Goal: Task Accomplishment & Management: Use online tool/utility

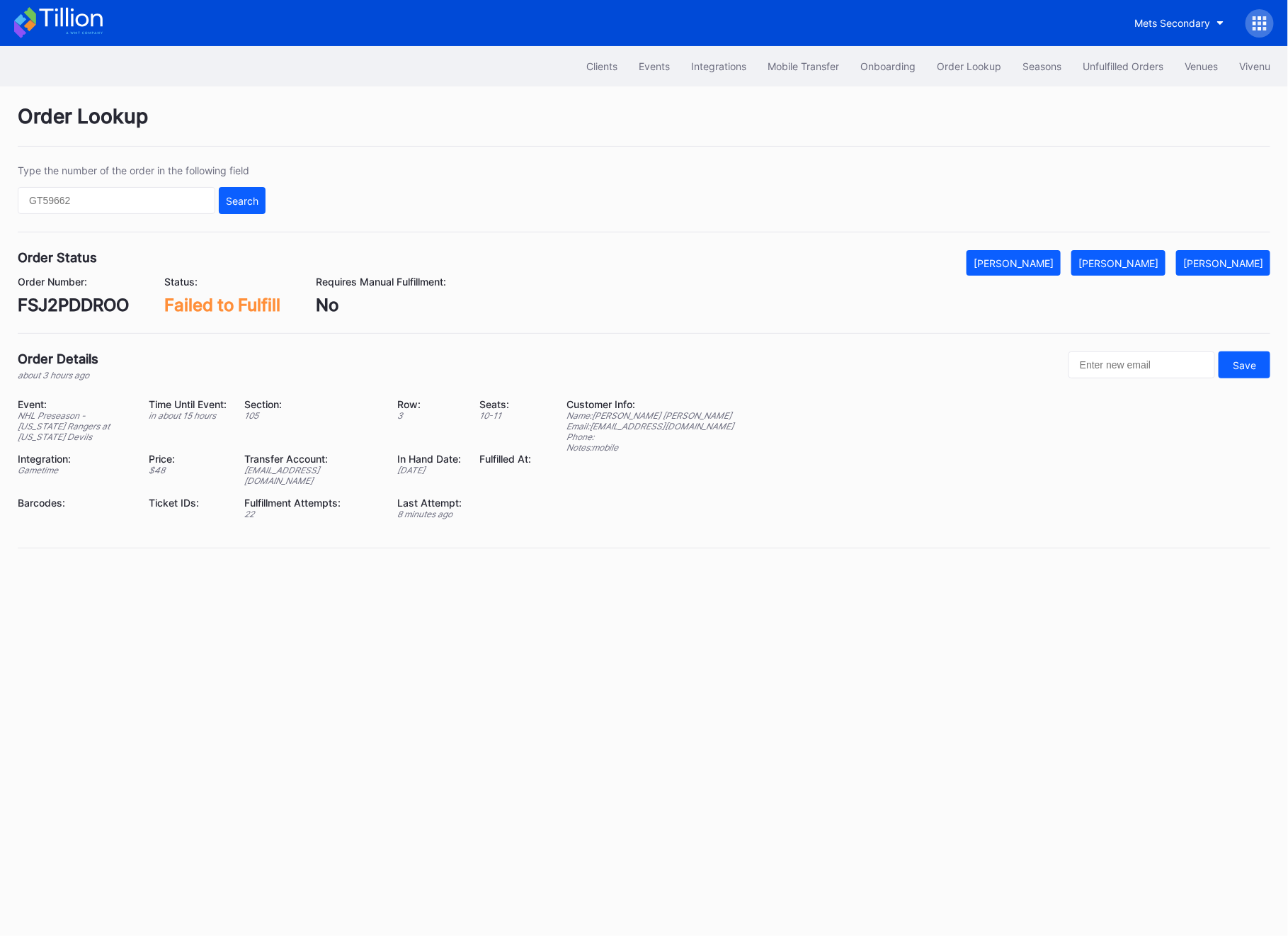
click at [1202, 38] on div "Mets Secondary" at bounding box center [644, 23] width 1288 height 46
click at [1202, 35] on button "Mets Secondary" at bounding box center [1180, 23] width 111 height 26
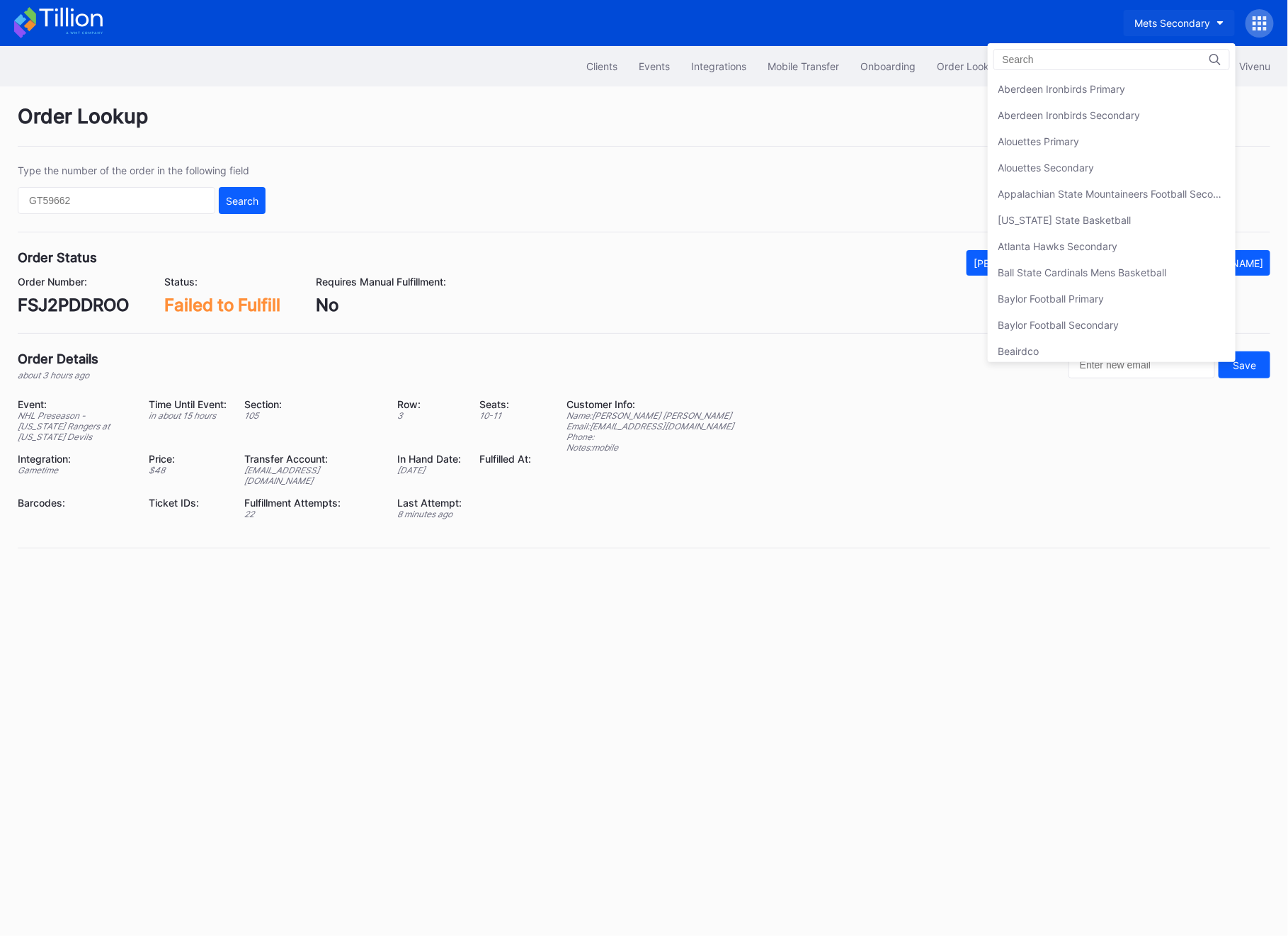
scroll to position [2242, 0]
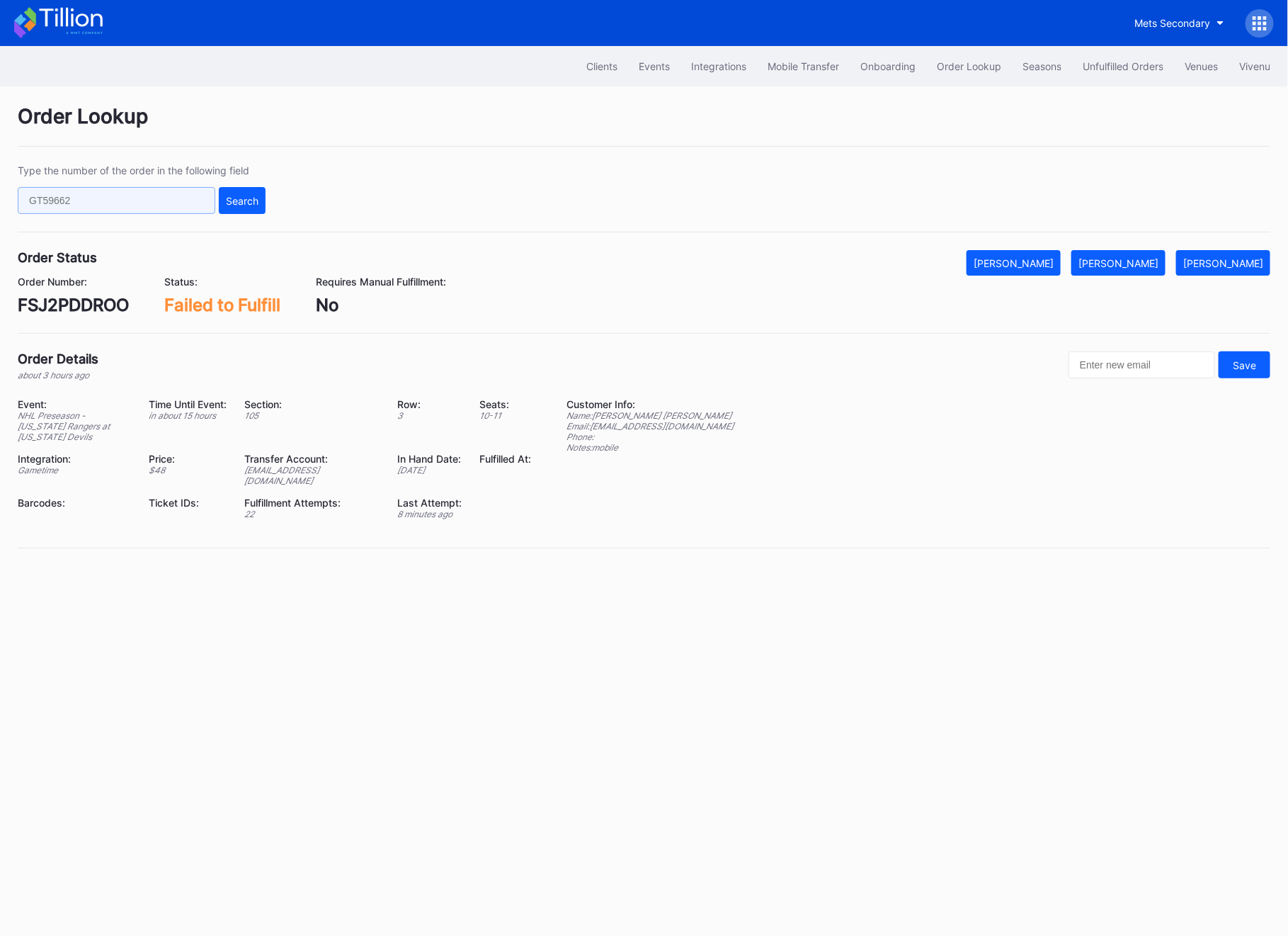
click at [142, 212] on input "text" at bounding box center [117, 200] width 198 height 27
paste input "624577312"
type input "624577312"
click at [245, 211] on button "Search" at bounding box center [242, 200] width 47 height 27
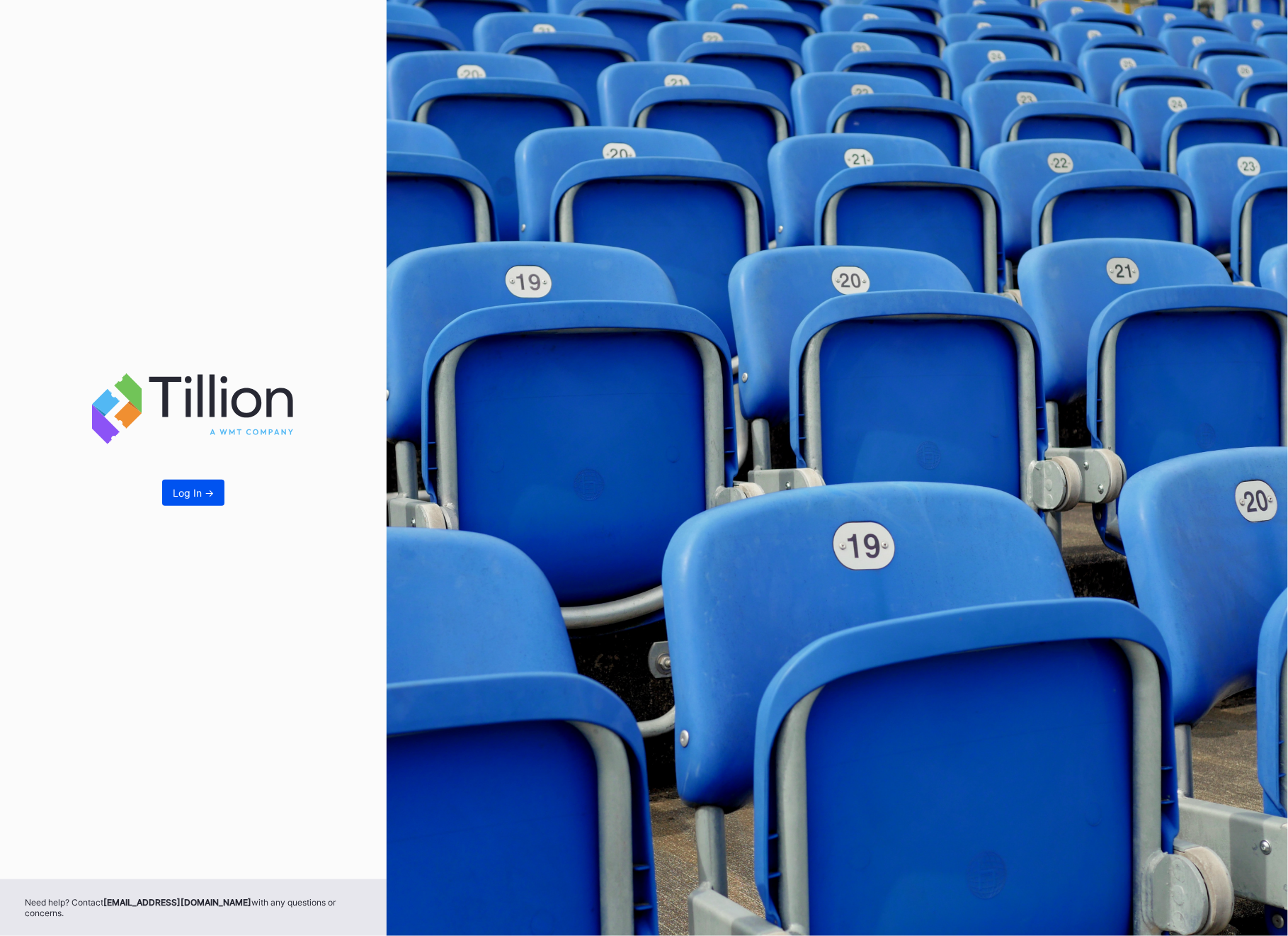
click at [210, 493] on div "Log In ->" at bounding box center [193, 493] width 41 height 12
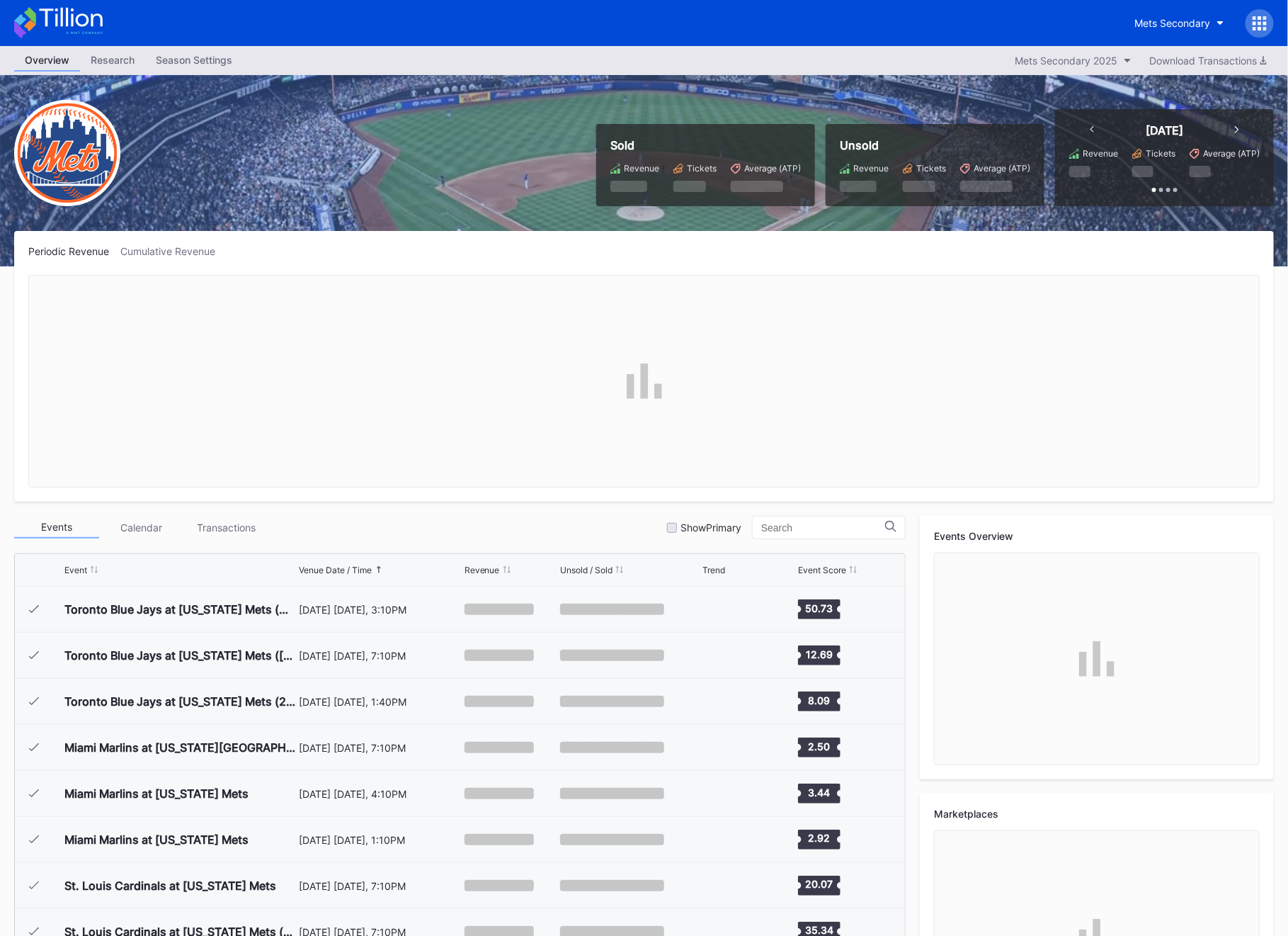
scroll to position [3683, 0]
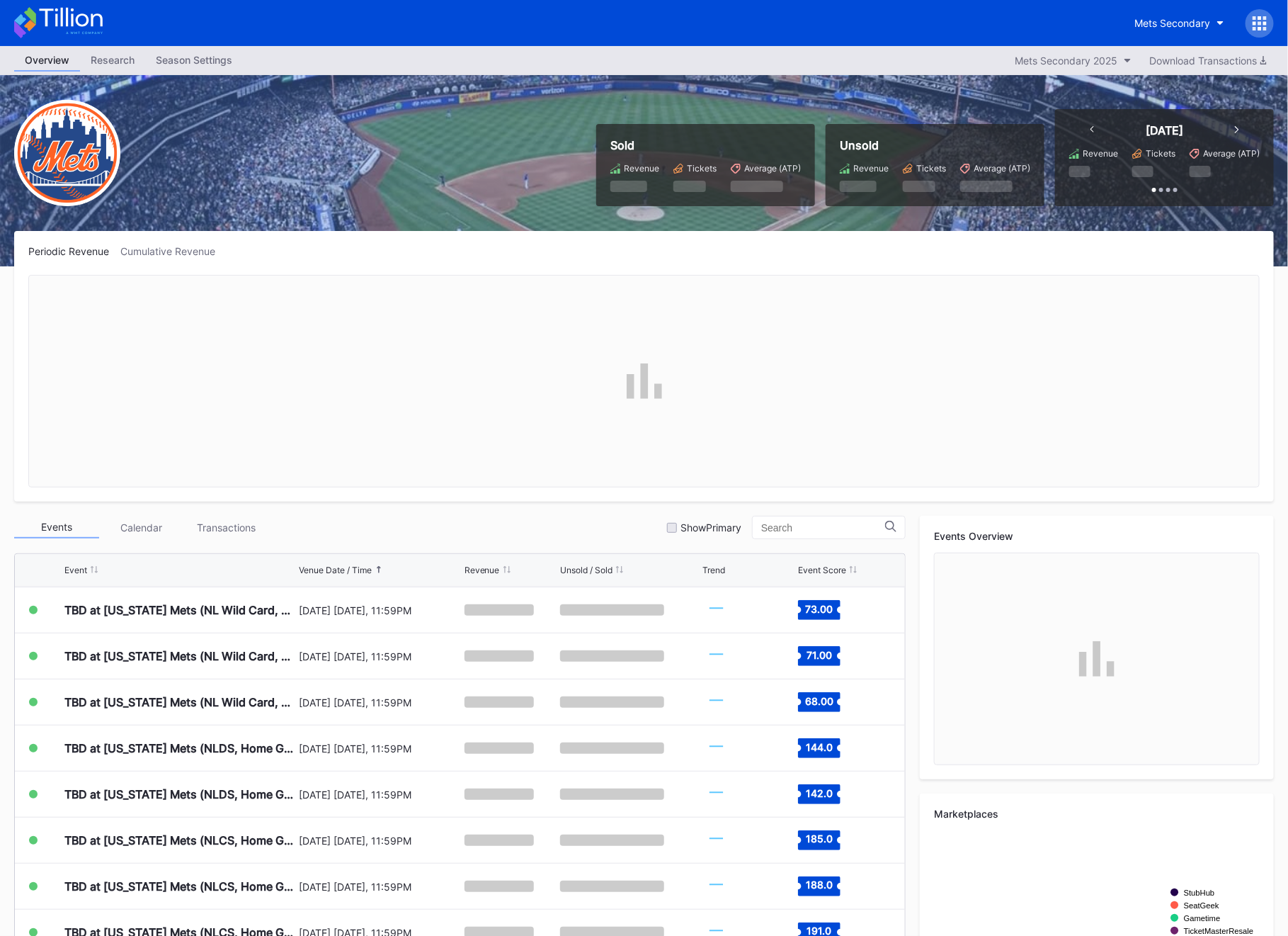
click at [1259, 32] on div at bounding box center [1260, 23] width 28 height 28
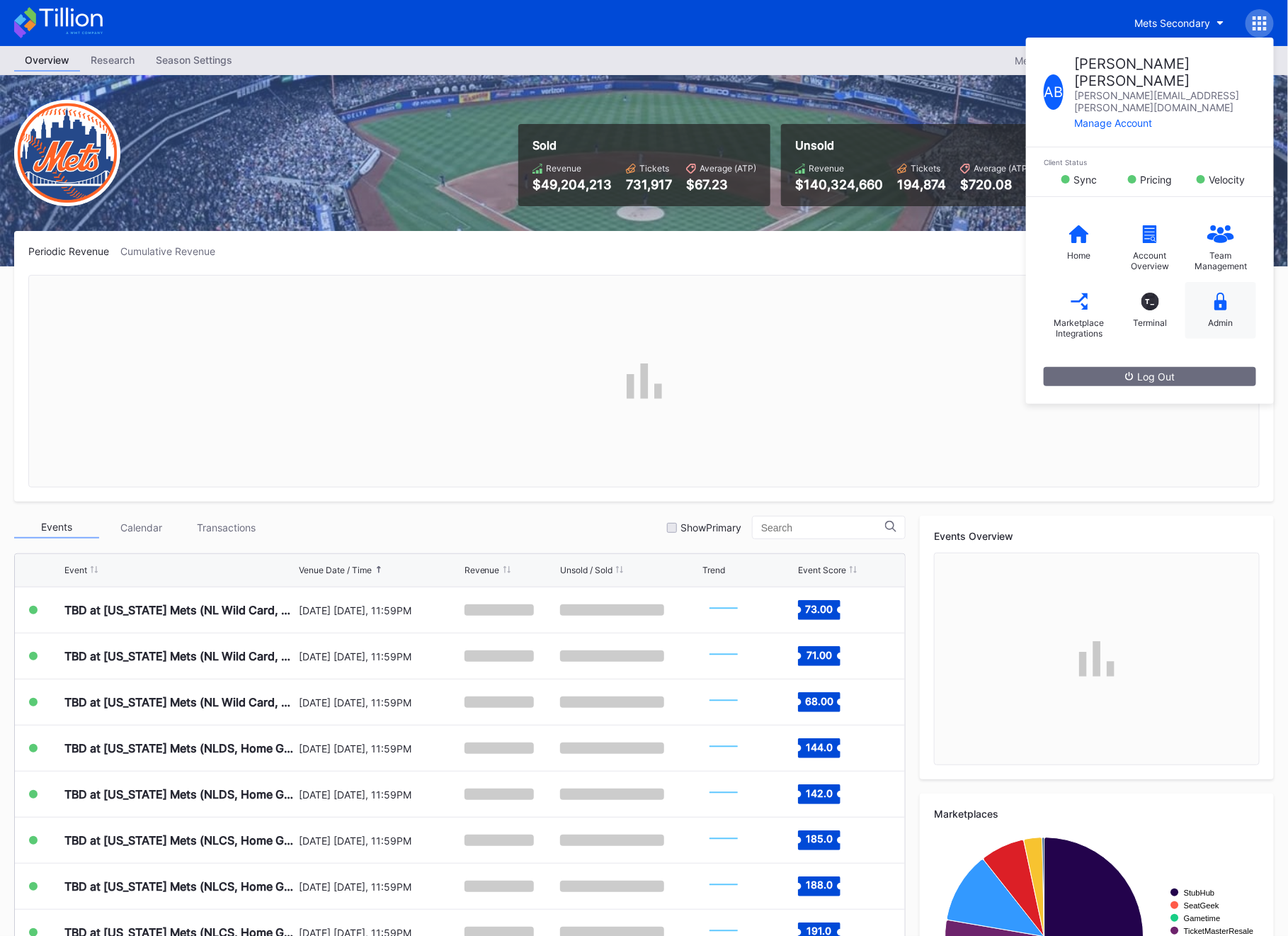
click at [1223, 292] on icon at bounding box center [1221, 301] width 13 height 18
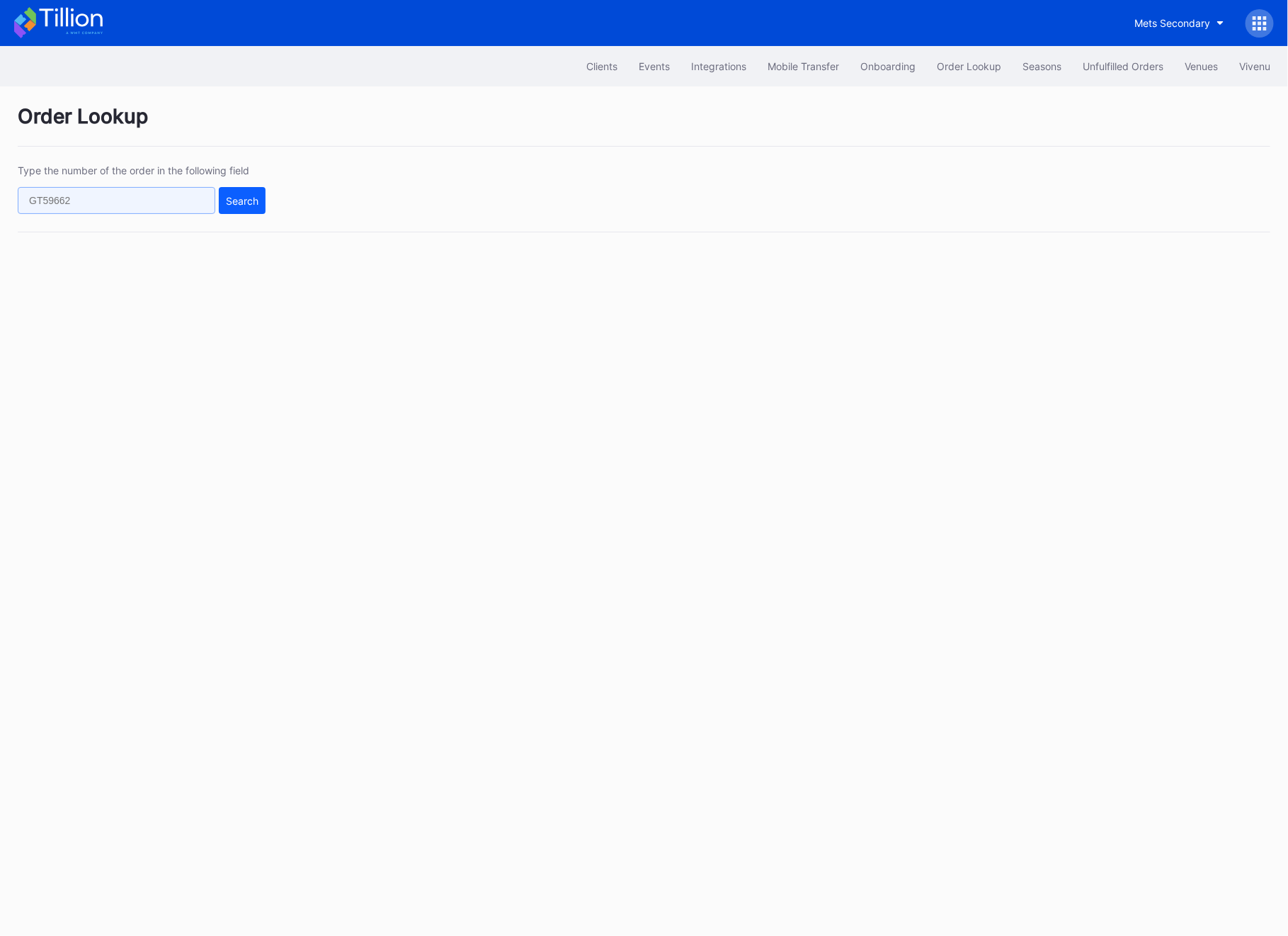
click at [107, 195] on input "text" at bounding box center [117, 200] width 198 height 27
paste input "624577312"
click at [265, 204] on button "Search" at bounding box center [242, 200] width 47 height 27
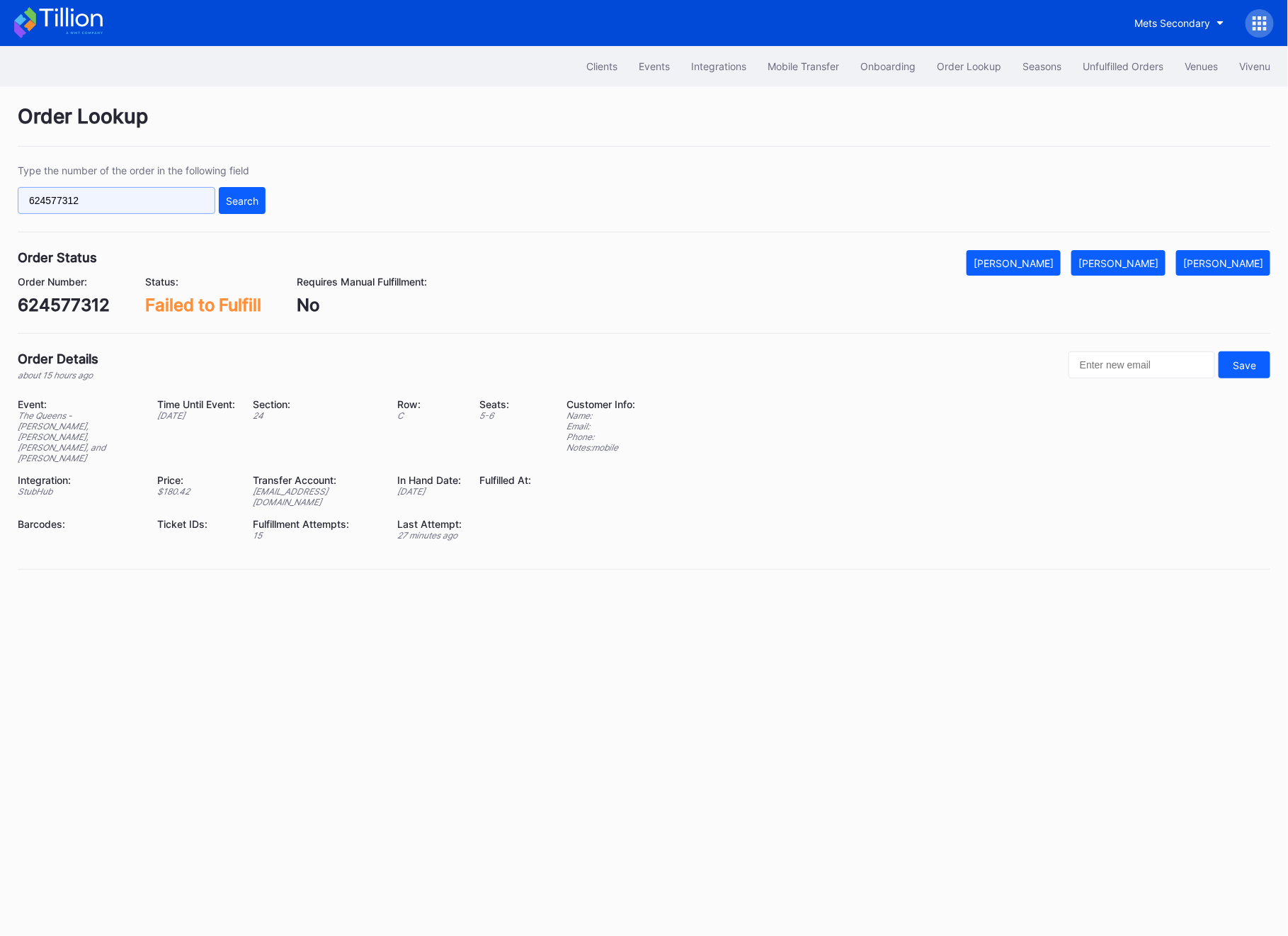
click at [118, 199] on input "624577312" at bounding box center [117, 200] width 198 height 27
click at [205, 196] on input "624577312" at bounding box center [117, 200] width 198 height 27
click at [220, 196] on button "Search" at bounding box center [242, 200] width 47 height 27
click at [1111, 271] on button "[PERSON_NAME]" at bounding box center [1118, 263] width 95 height 26
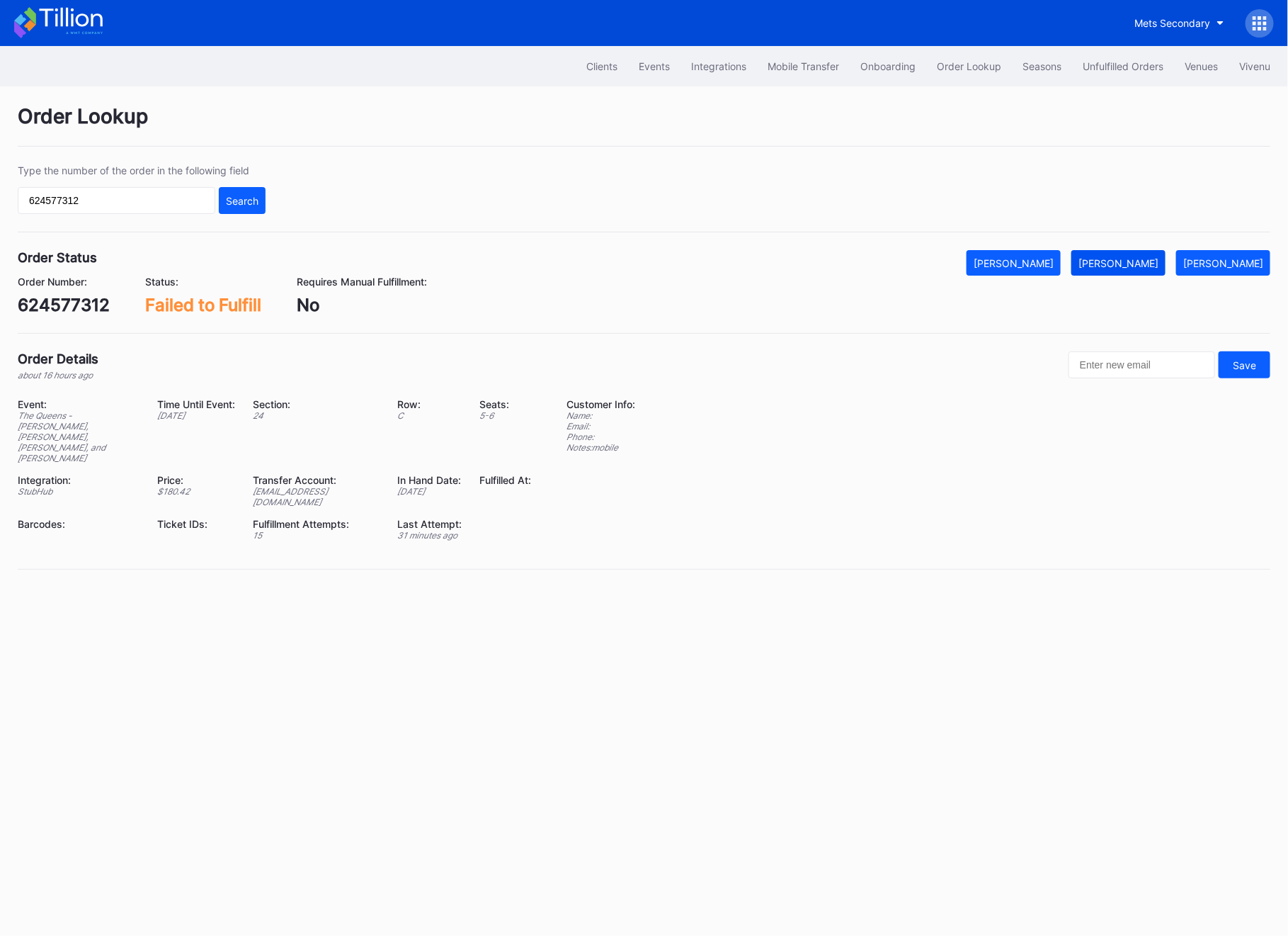
click at [1111, 271] on button "[PERSON_NAME]" at bounding box center [1118, 263] width 95 height 26
click at [1283, 105] on div "Order Lookup Type the number of the order in the following field 624577312 Sear…" at bounding box center [644, 345] width 1288 height 518
click at [127, 199] on input "624577312" at bounding box center [117, 200] width 198 height 27
paste input "499555"
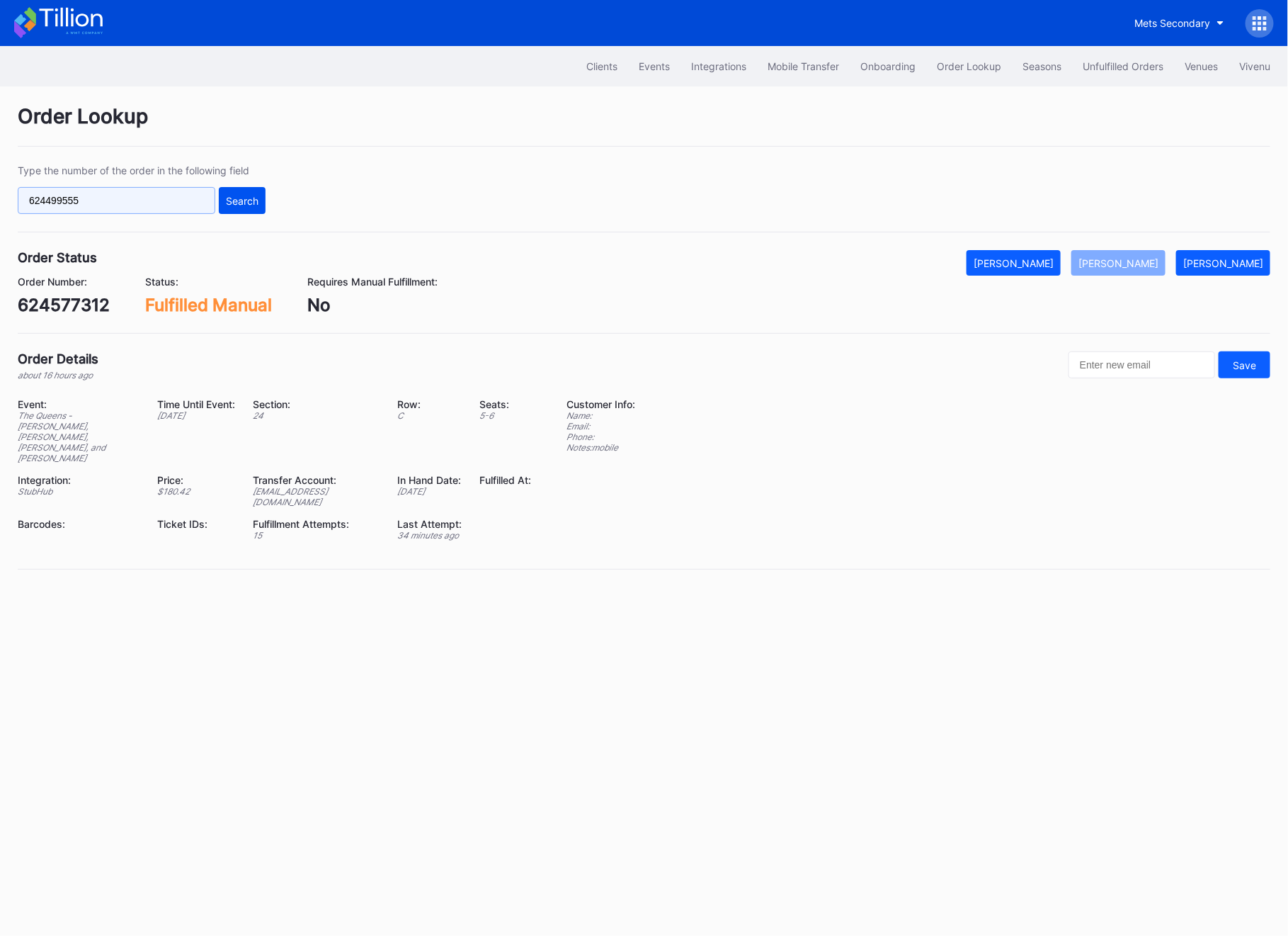
type input "624499555"
click at [234, 199] on div "Search" at bounding box center [242, 201] width 32 height 12
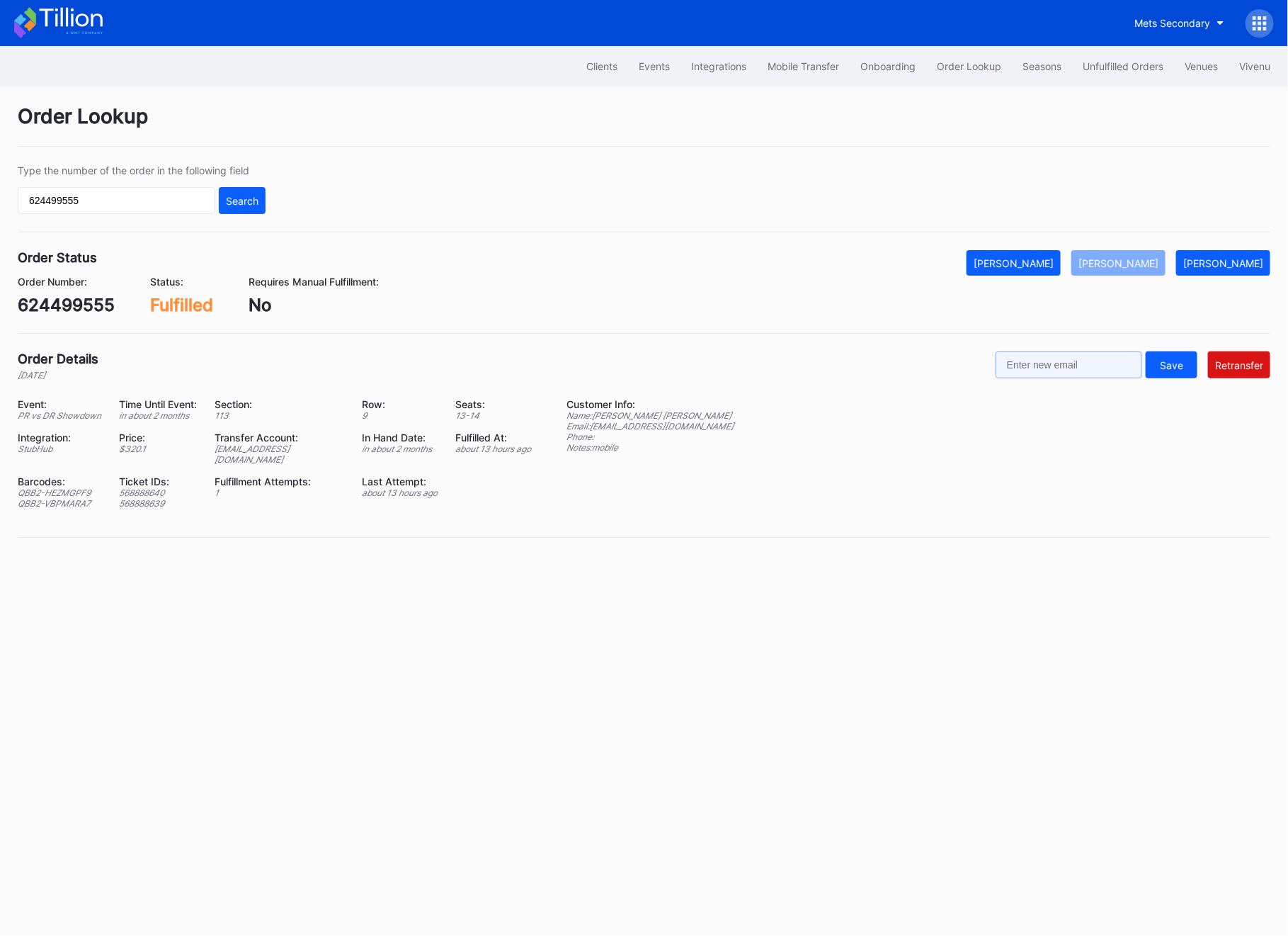
click at [1093, 371] on input "text" at bounding box center [1069, 365] width 147 height 27
paste input "geenacabreu@yahoo.com"
type input "geenacabreu@yahoo.com"
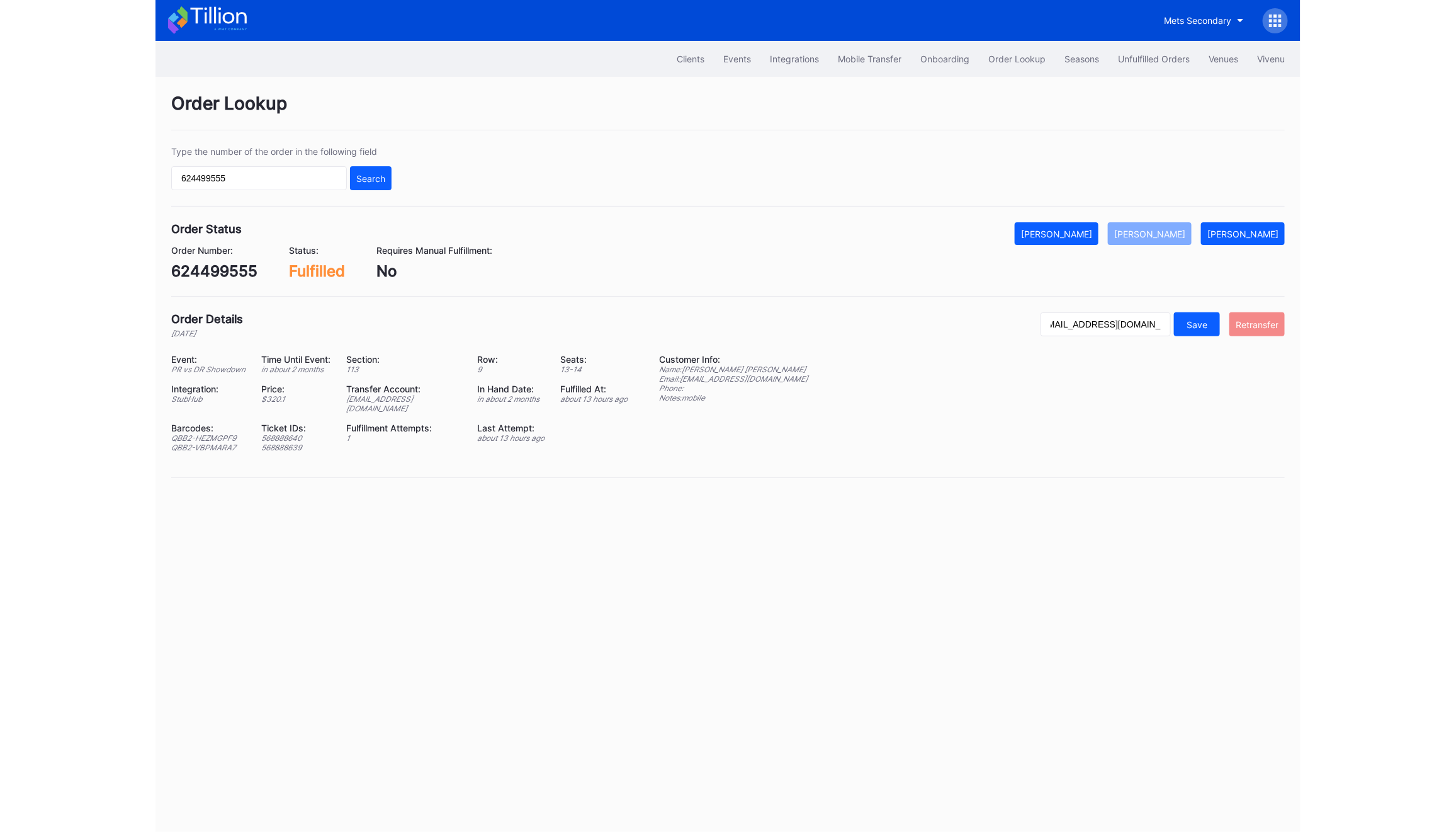
scroll to position [0, 0]
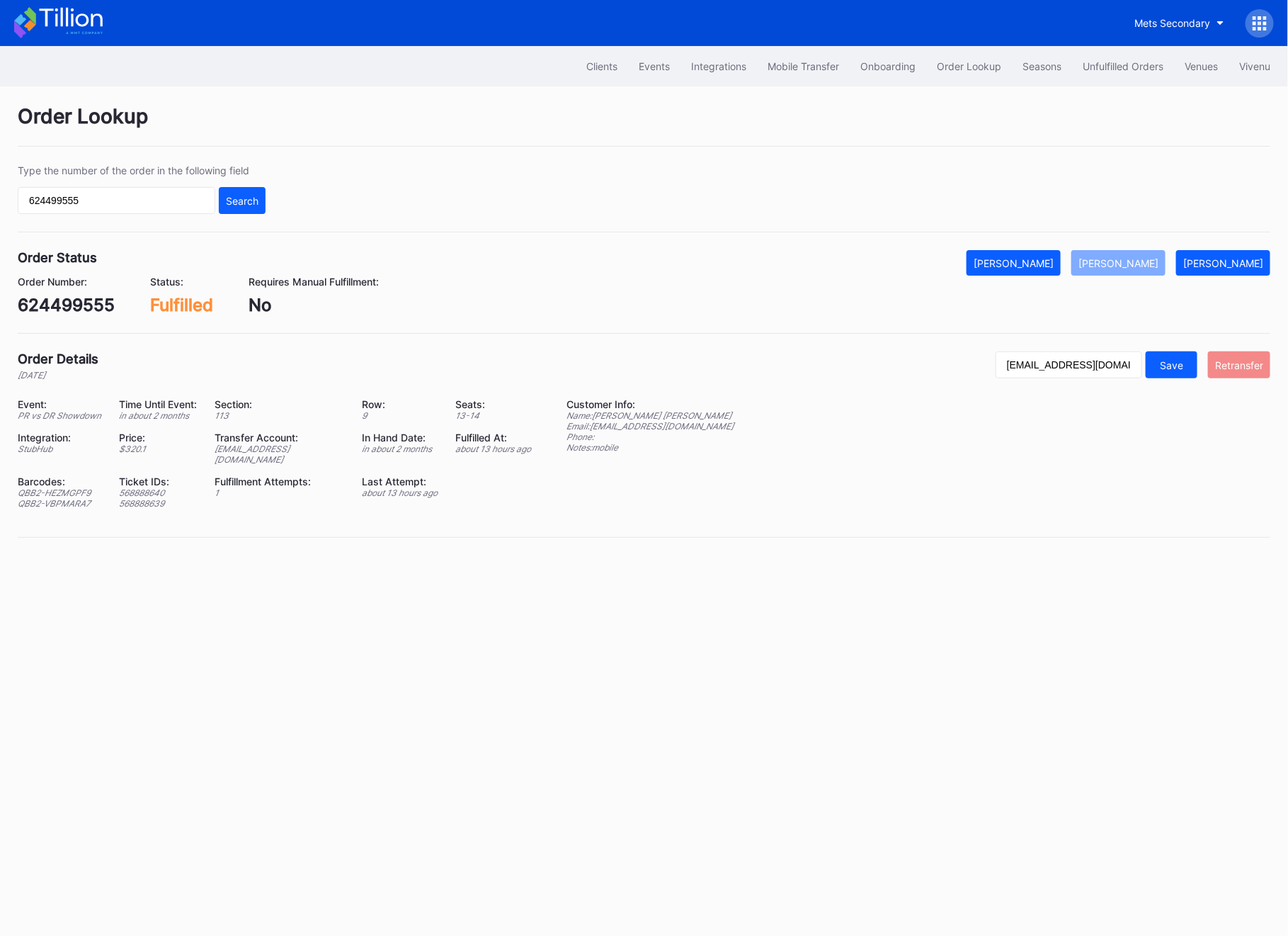
click at [1254, 367] on div "Retransfer" at bounding box center [1239, 365] width 49 height 12
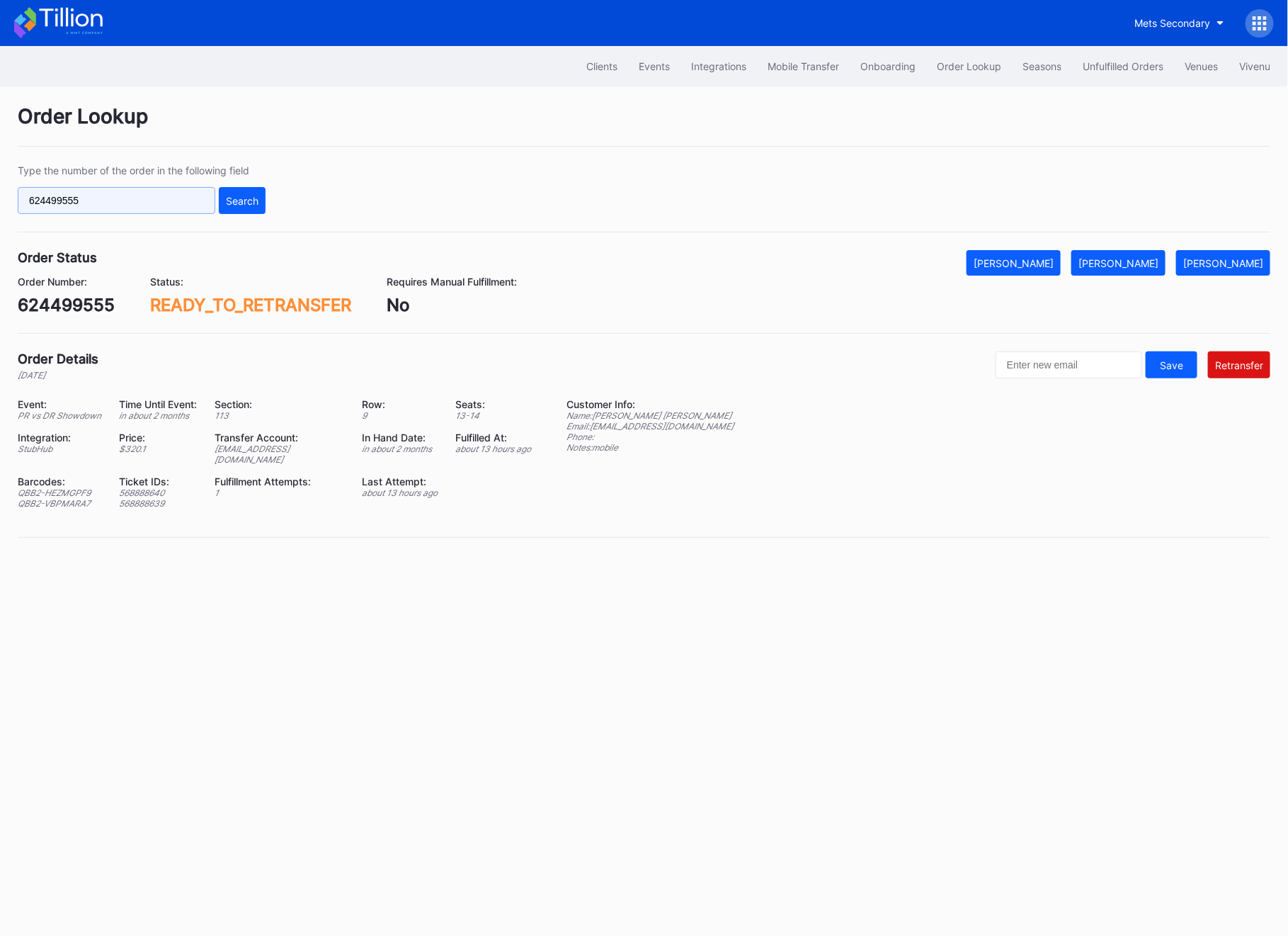
click at [136, 195] on input "624499555" at bounding box center [117, 200] width 198 height 27
paste input "60880"
click at [215, 195] on div "624608805 Search" at bounding box center [142, 200] width 248 height 27
click at [233, 198] on div "Search" at bounding box center [242, 201] width 32 height 12
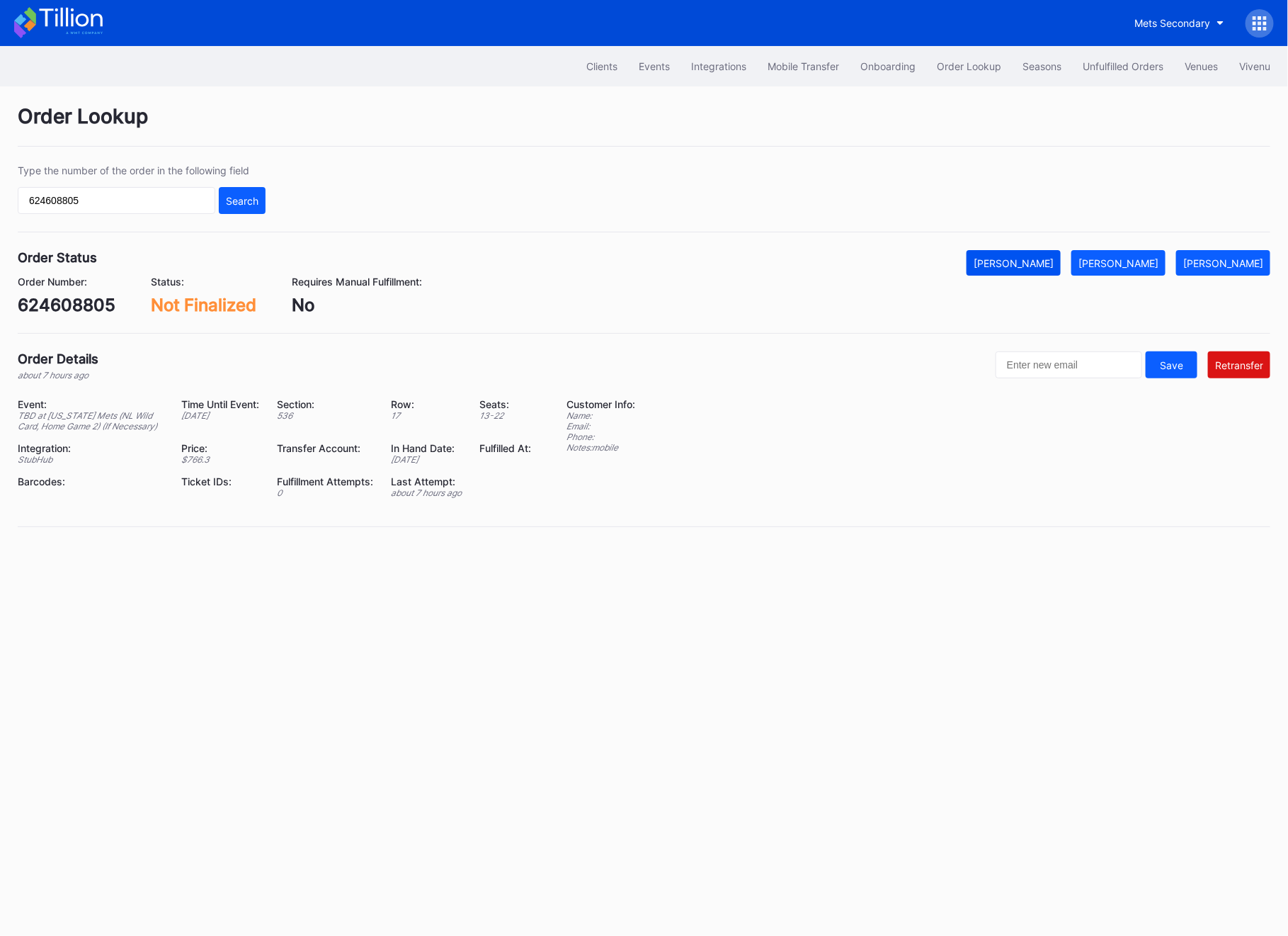
click at [1029, 253] on button "[PERSON_NAME]" at bounding box center [1014, 263] width 95 height 26
click at [65, 206] on input "624608805" at bounding box center [117, 200] width 198 height 27
paste input "0035051"
click at [267, 201] on div "Type the number of the order in the following field 60035051 Search" at bounding box center [644, 199] width 1253 height 68
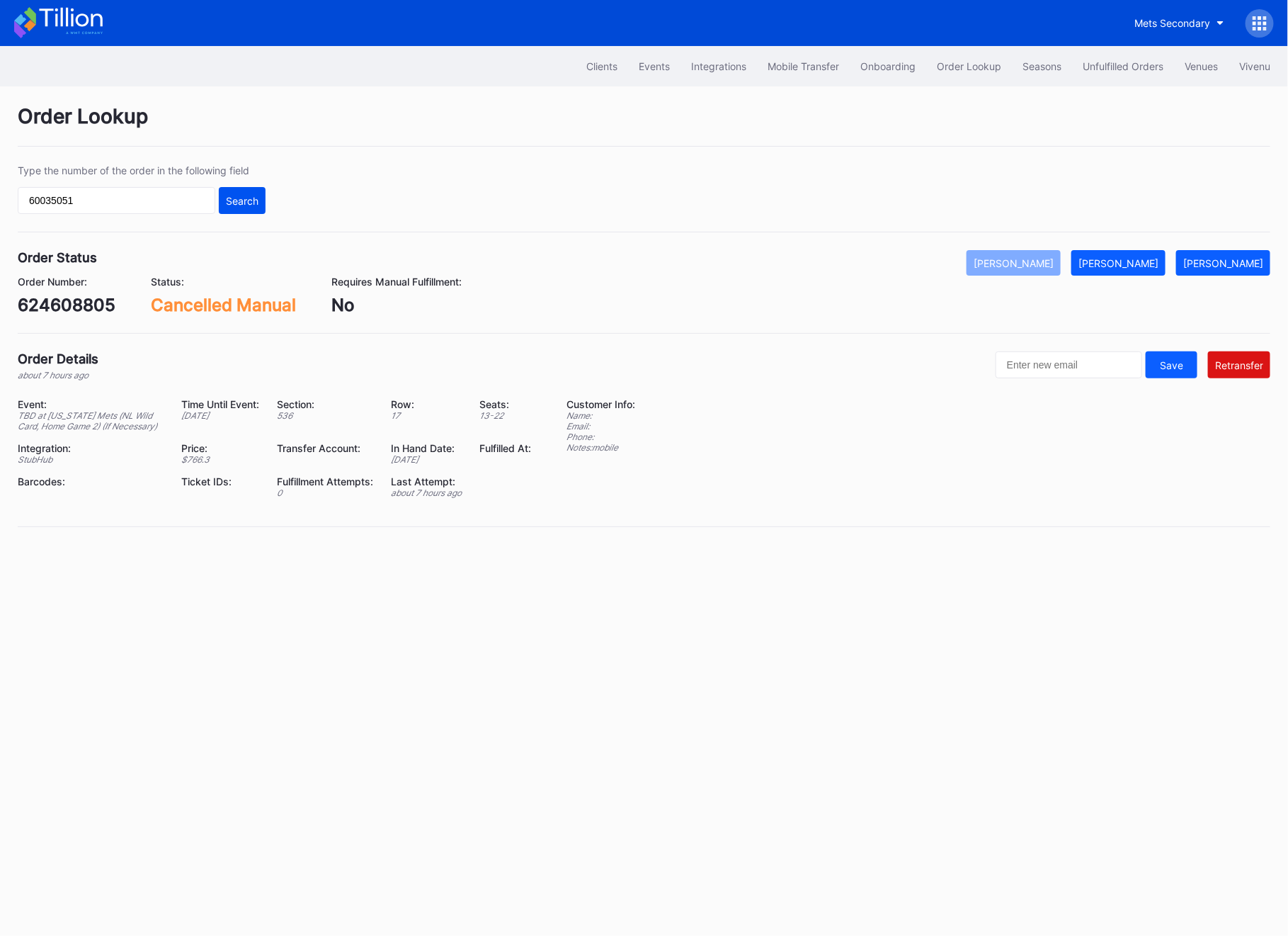
click at [245, 201] on div "Search" at bounding box center [242, 201] width 32 height 12
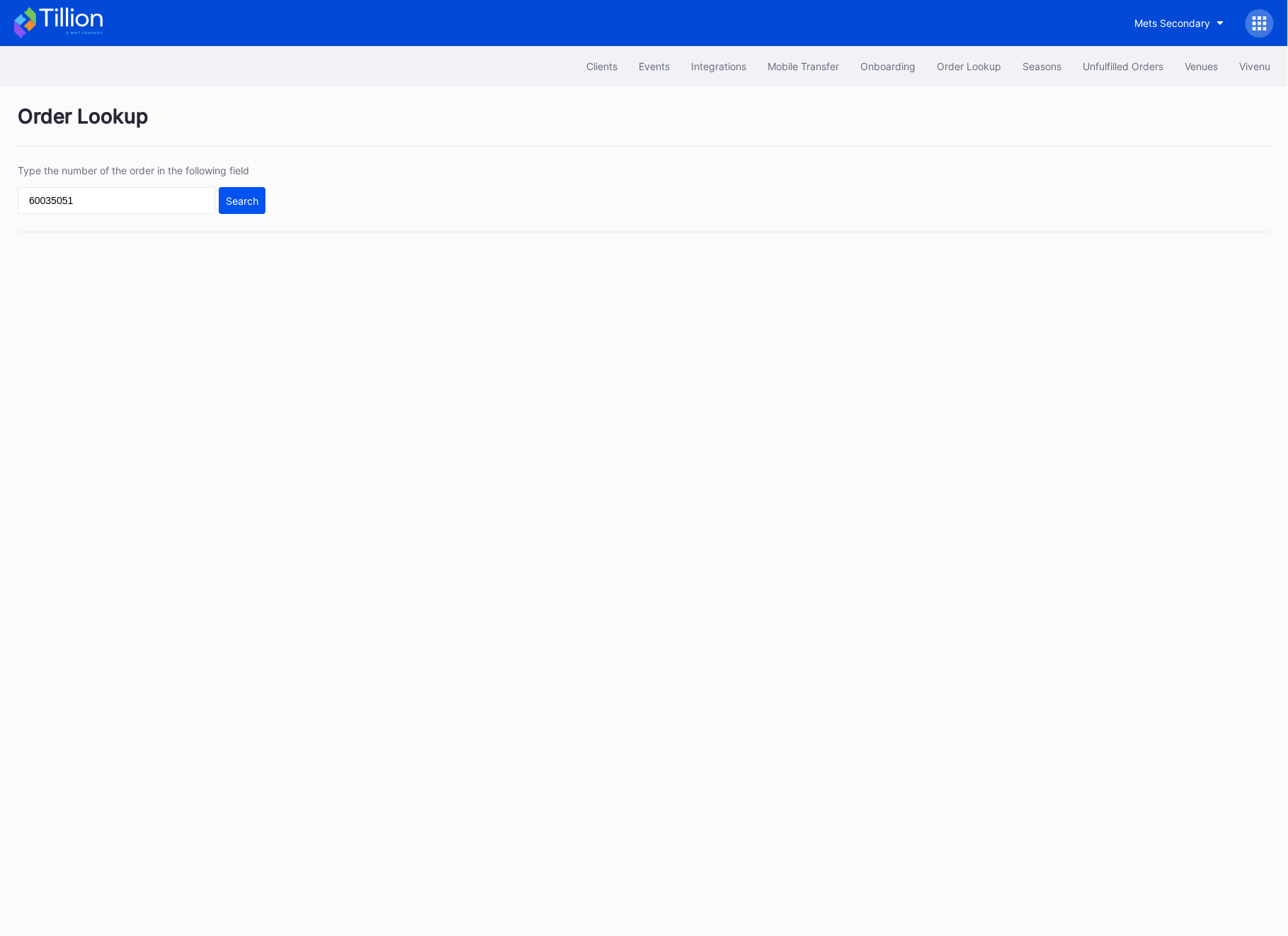
click at [245, 201] on div "Search" at bounding box center [242, 201] width 32 height 12
click at [90, 205] on input "60035051" at bounding box center [117, 200] width 198 height 27
paste input "09628793"
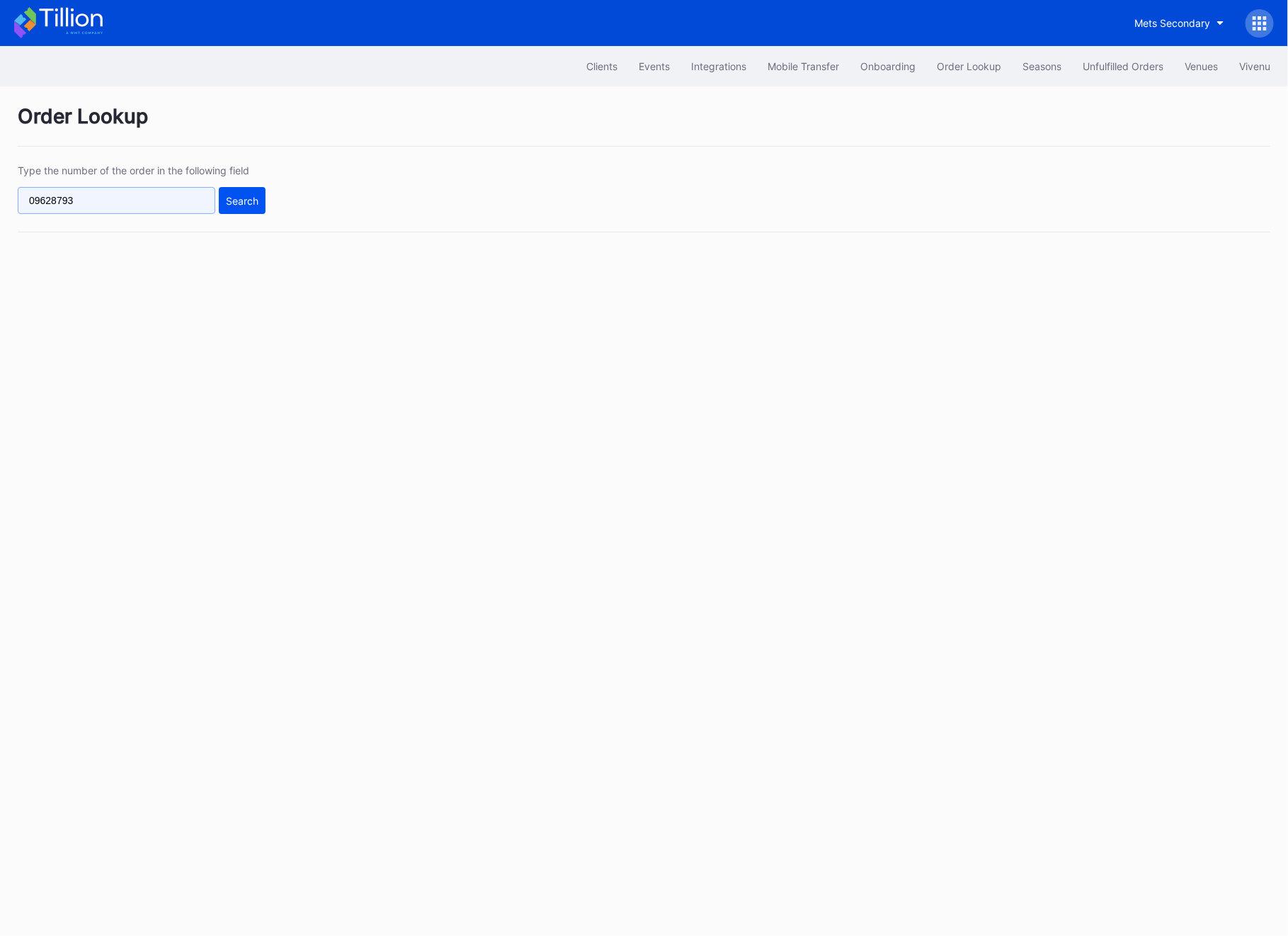
type input "09628793"
click at [257, 199] on div "Search" at bounding box center [242, 201] width 32 height 12
click at [245, 206] on div "Search" at bounding box center [242, 201] width 32 height 12
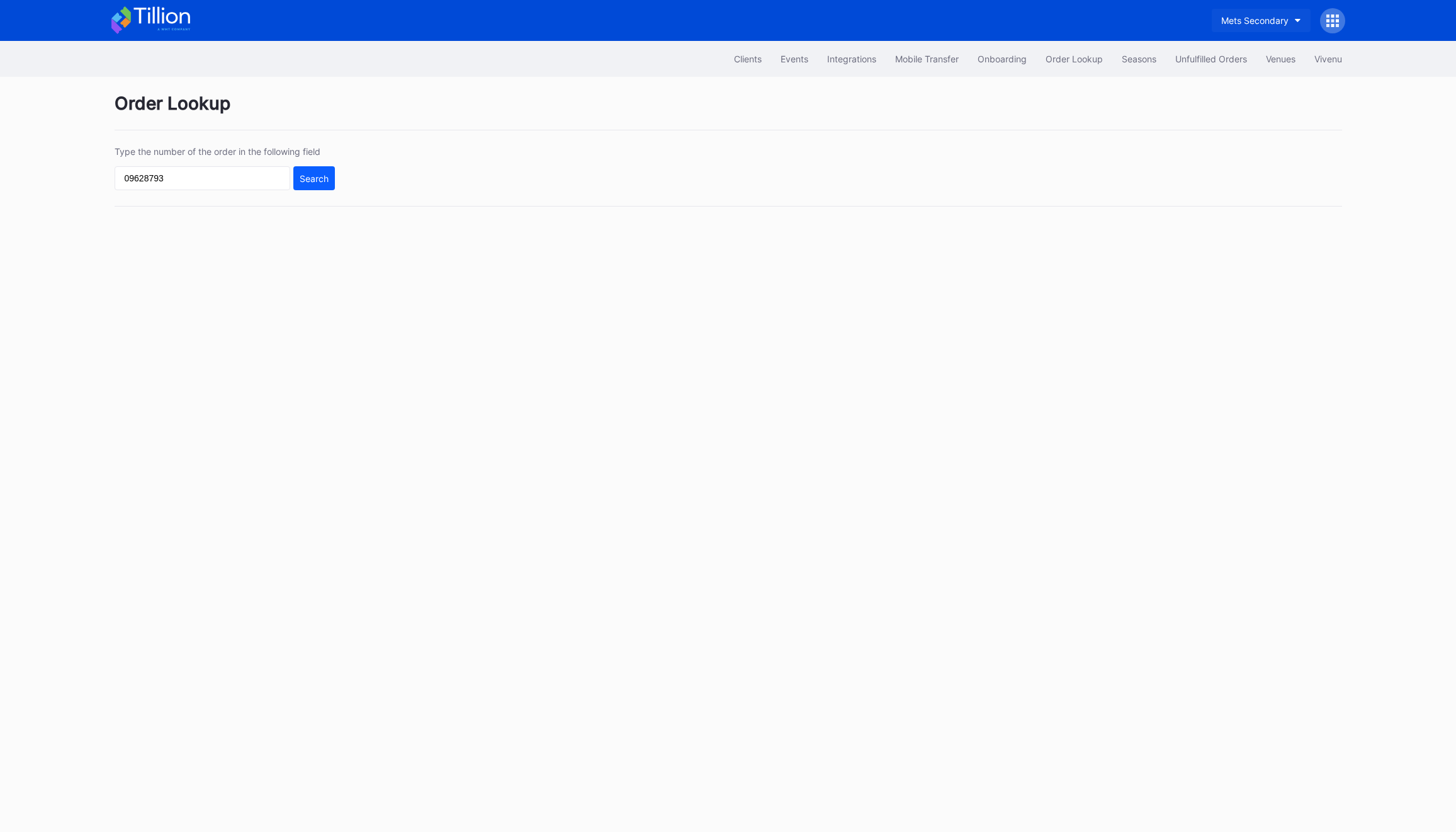
click at [1145, 31] on button "Mets Secondary" at bounding box center [1261, 20] width 98 height 23
click at [1145, 23] on icon at bounding box center [1333, 20] width 13 height 13
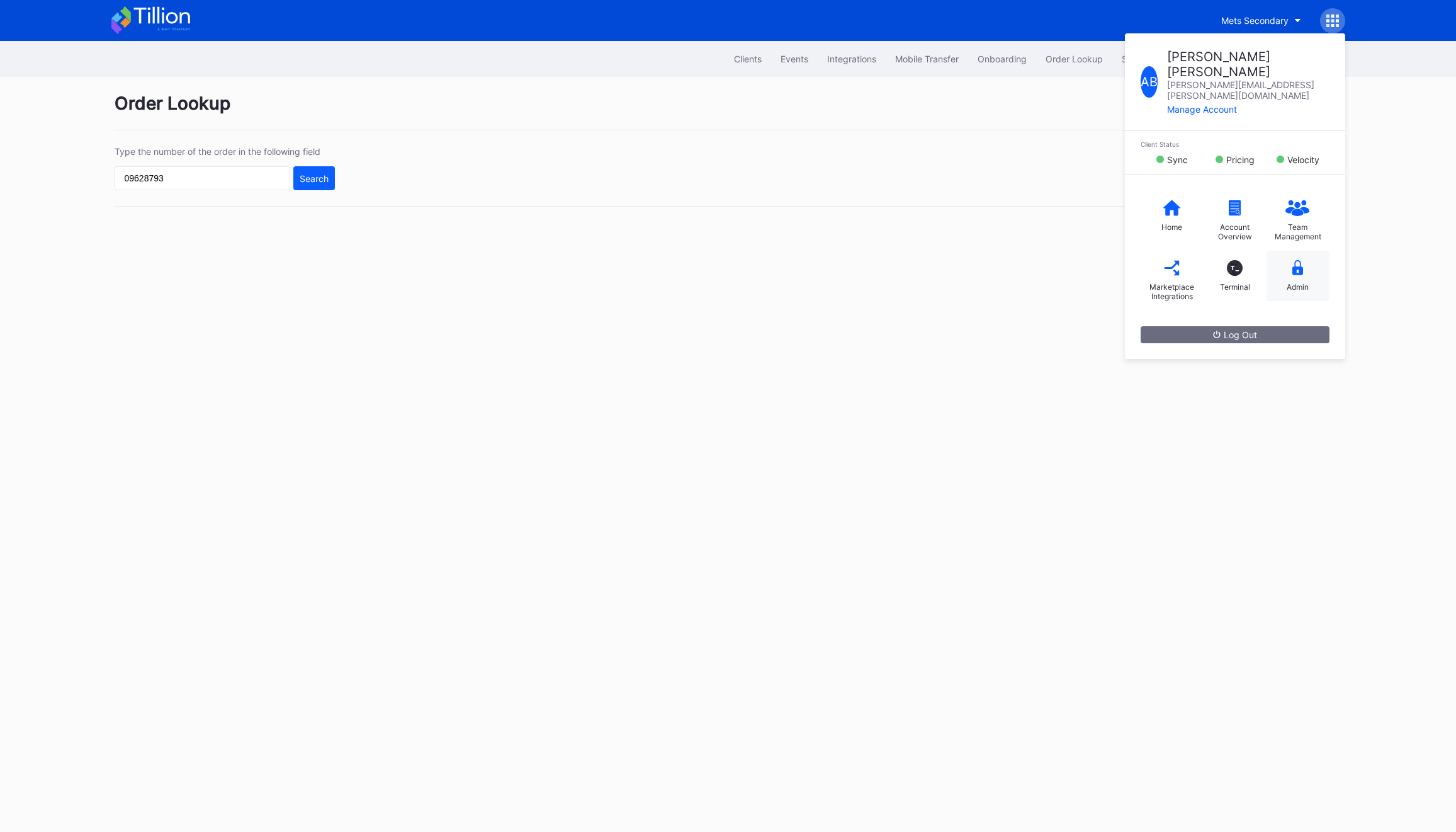
click at [1145, 267] on div "Admin" at bounding box center [1298, 276] width 63 height 50
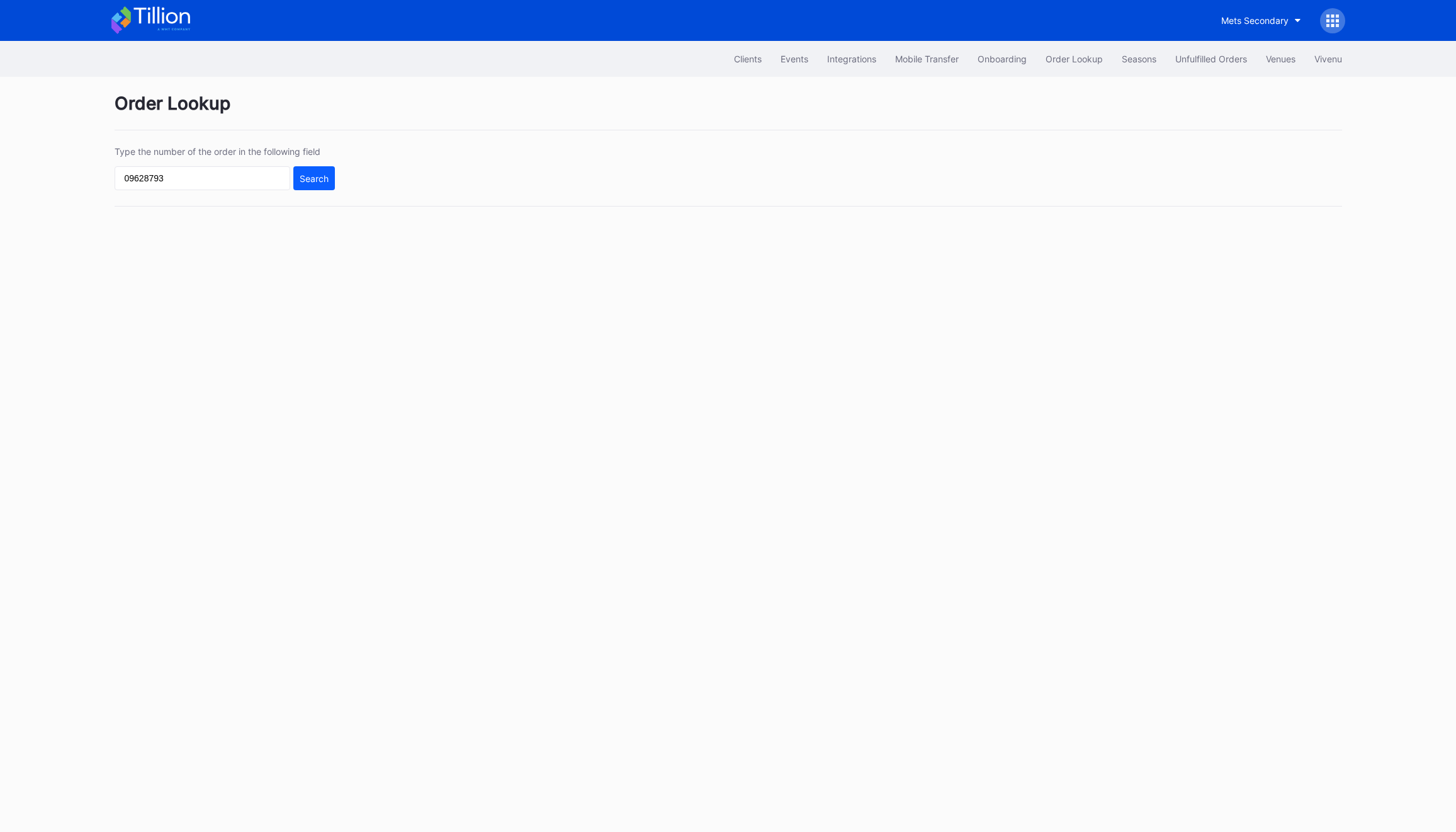
click at [1145, 14] on icon at bounding box center [1337, 16] width 3 height 3
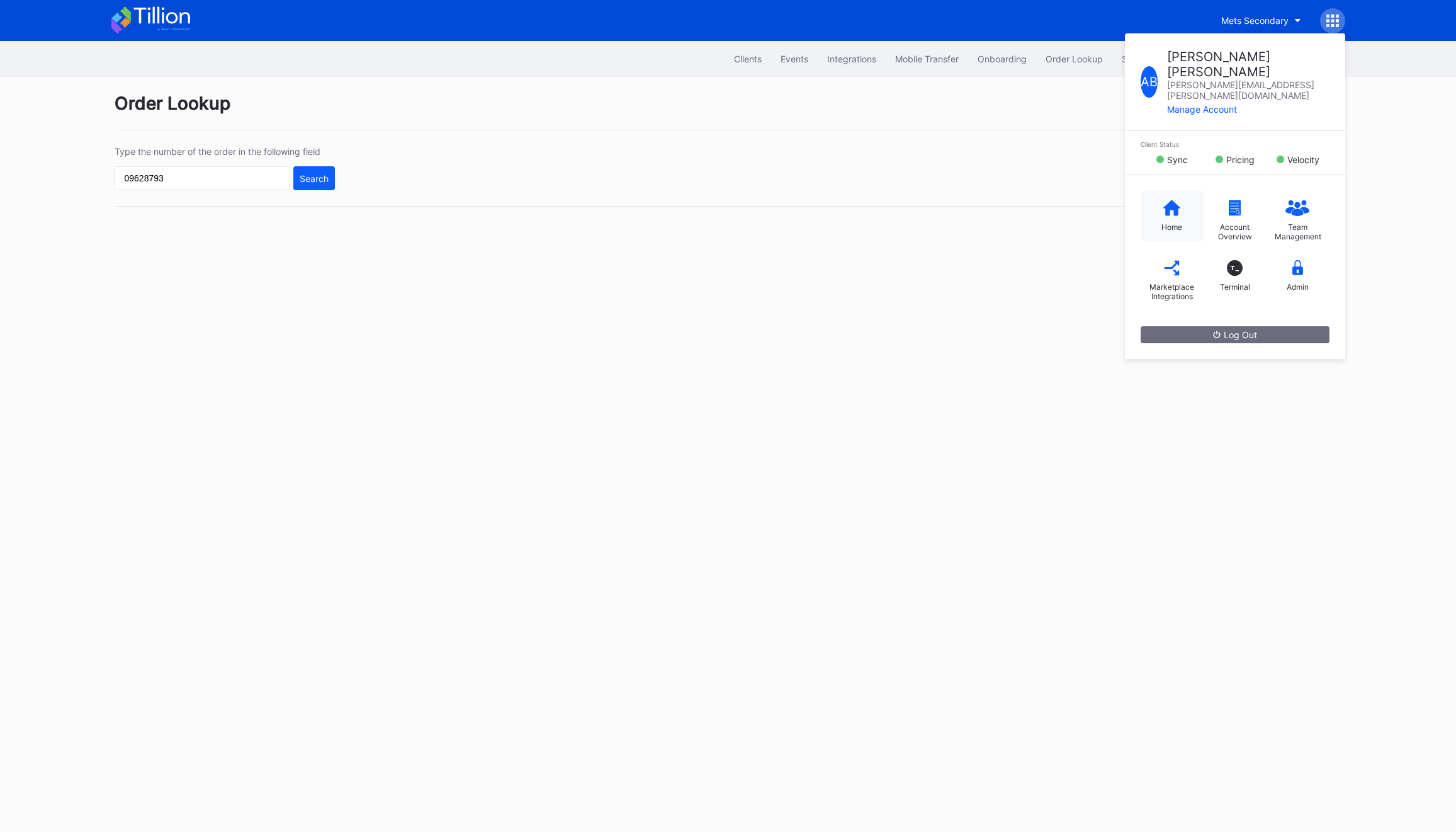
click at [1145, 206] on div "Home" at bounding box center [1172, 216] width 63 height 50
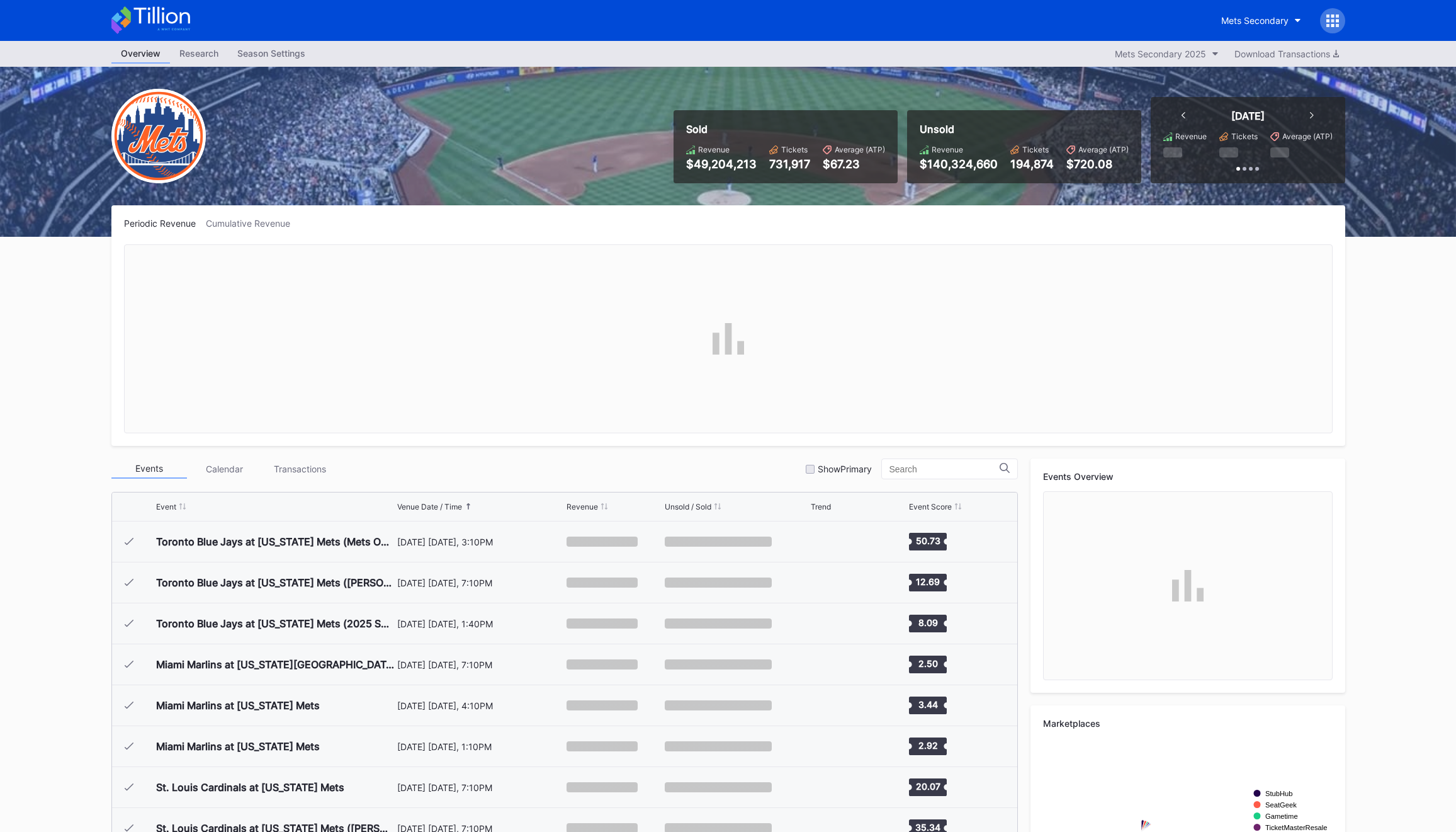
scroll to position [3273, 0]
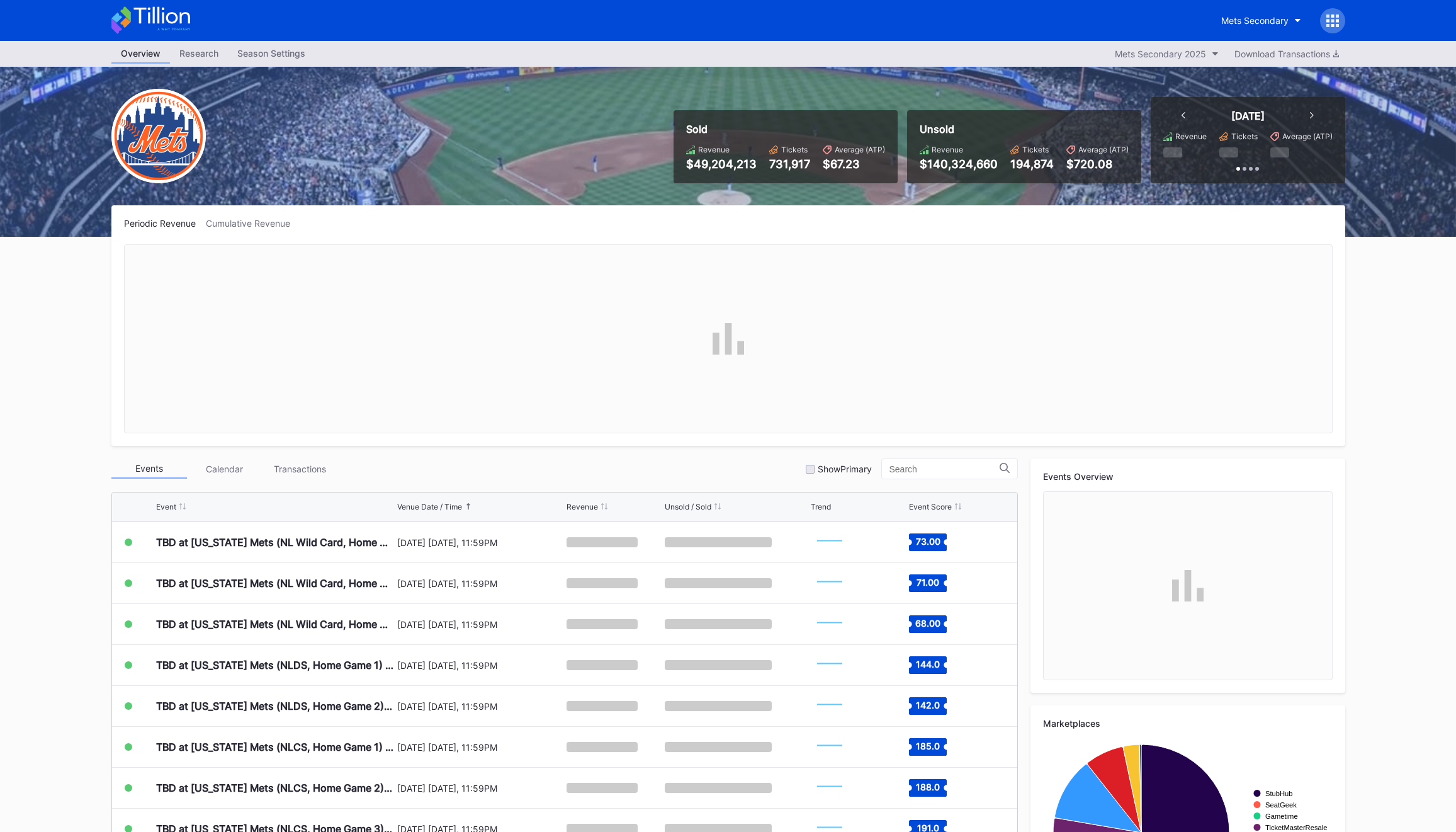
click at [255, 472] on div "Calendar" at bounding box center [225, 469] width 76 height 20
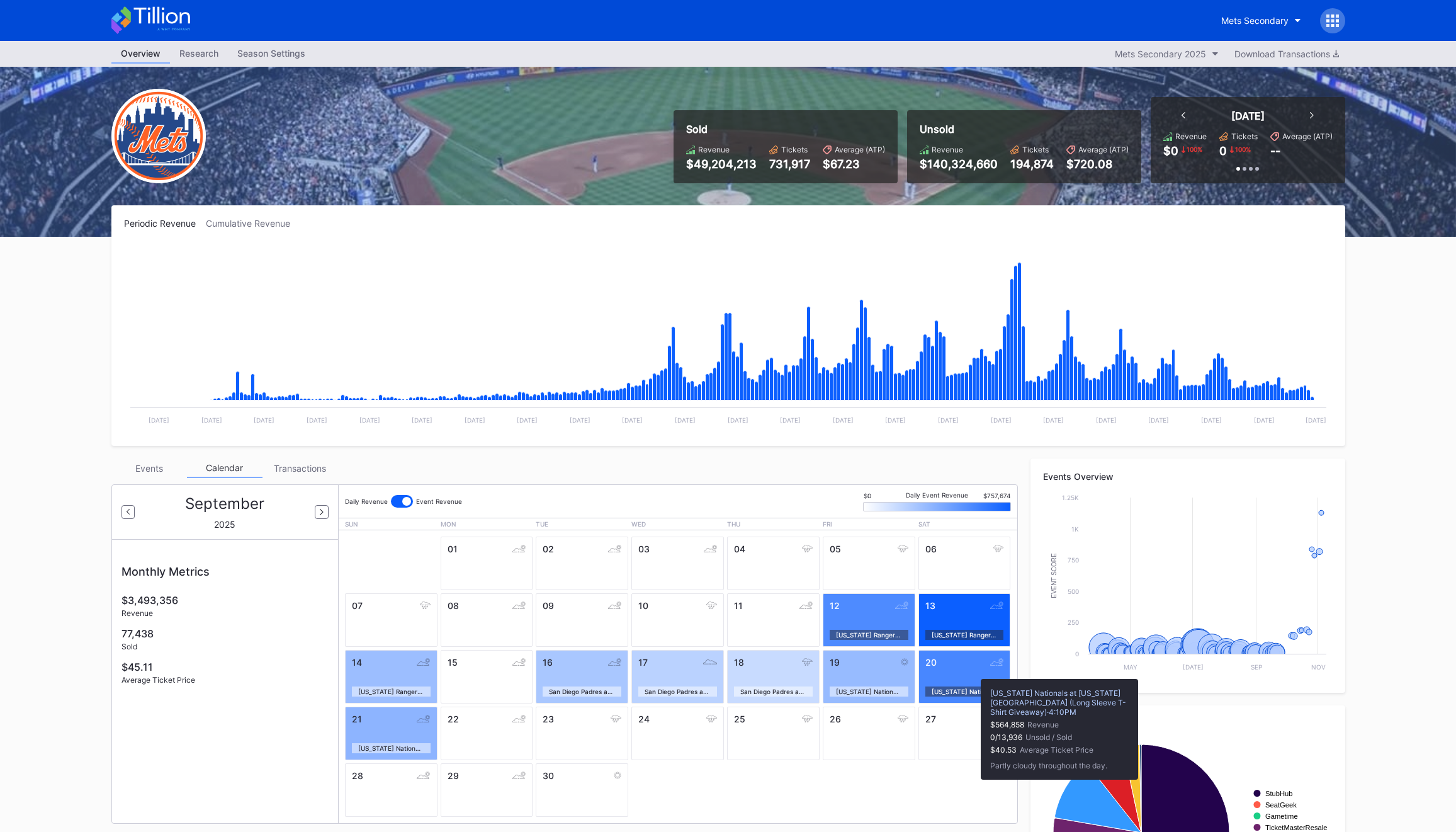
click at [974, 672] on div "20 Washington Nationals at New York Mets (Long Sleeve T-Shirt Giveaway)" at bounding box center [964, 677] width 92 height 54
